Goal: Task Accomplishment & Management: Use online tool/utility

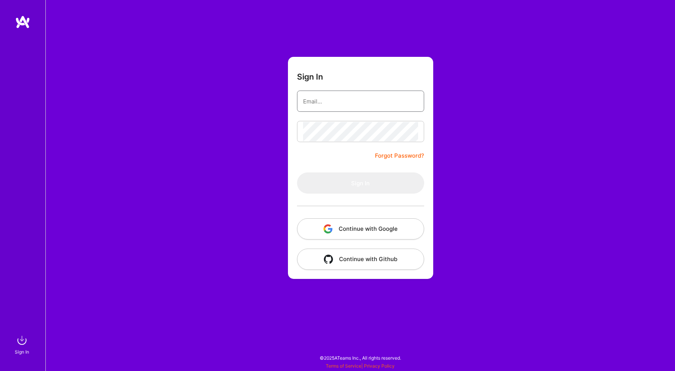
type input "[EMAIL_ADDRESS][DOMAIN_NAME]"
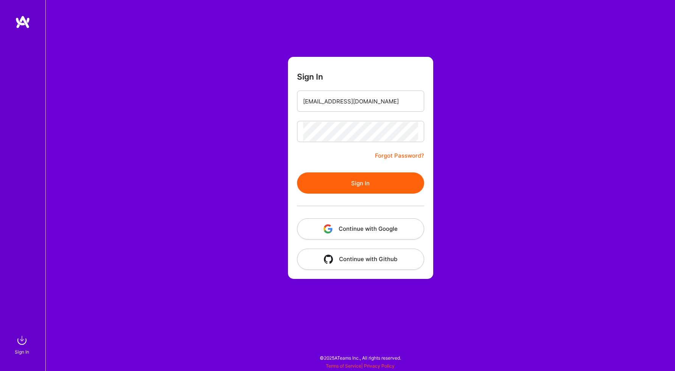
click at [356, 180] on button "Sign In" at bounding box center [360, 182] width 127 height 21
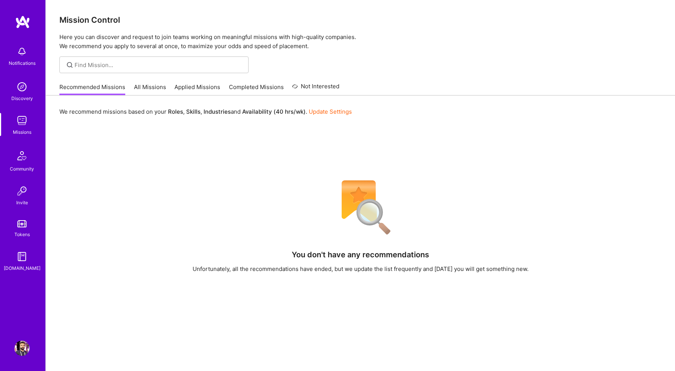
click at [146, 84] on link "All Missions" at bounding box center [150, 89] width 32 height 12
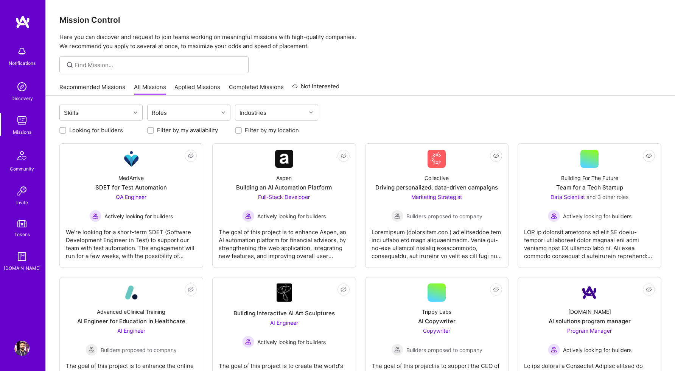
drag, startPoint x: 178, startPoint y: 130, endPoint x: 205, endPoint y: 130, distance: 27.3
click at [178, 130] on label "Filter by my availability" at bounding box center [187, 130] width 61 height 8
click at [154, 130] on input "Filter by my availability" at bounding box center [151, 130] width 5 height 5
checkbox input "true"
click at [238, 129] on input "Filter by my location" at bounding box center [239, 130] width 5 height 5
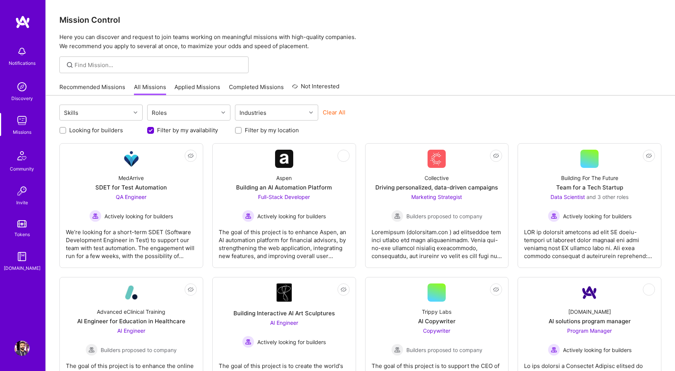
checkbox input "true"
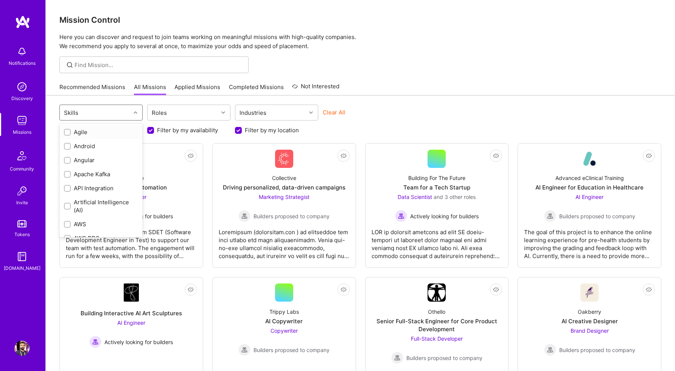
click at [126, 110] on div "Skills" at bounding box center [95, 112] width 71 height 15
type input "ux"
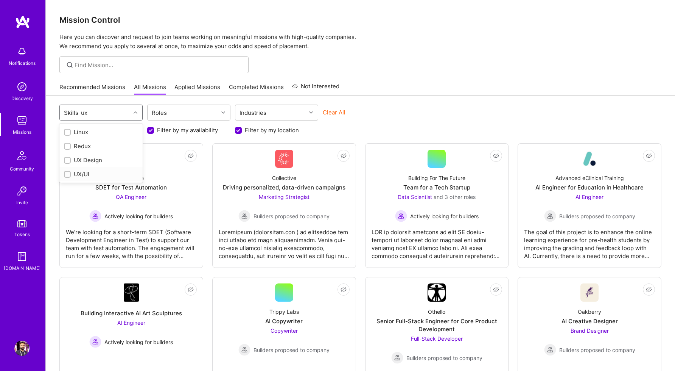
click at [69, 173] on input "checkbox" at bounding box center [67, 174] width 5 height 5
checkbox input "true"
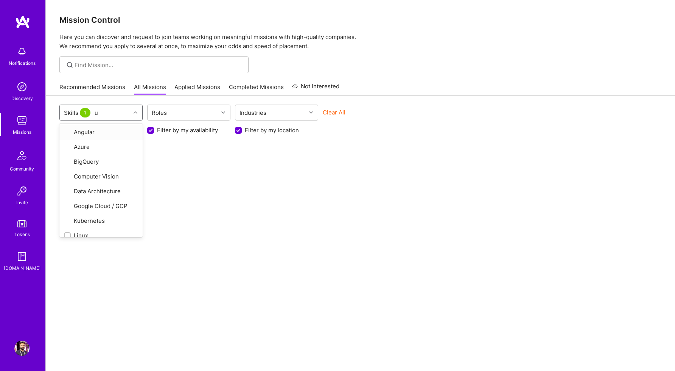
type input "ux"
click at [62, 159] on div "UX Design" at bounding box center [100, 160] width 83 height 14
checkbox input "true"
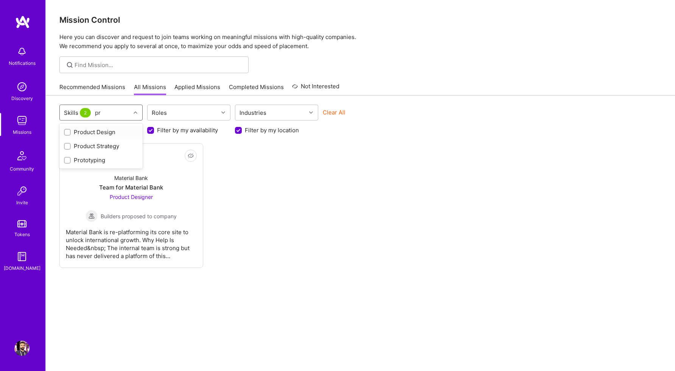
type input "pro"
click at [68, 132] on input "checkbox" at bounding box center [67, 132] width 5 height 5
checkbox input "true"
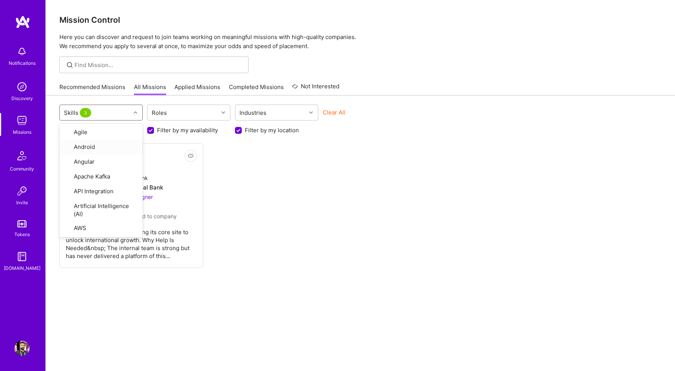
click at [243, 192] on div "Not Interested Material Bank Team for Material Bank Product Designer Builders p…" at bounding box center [360, 205] width 602 height 125
